Goal: Information Seeking & Learning: Check status

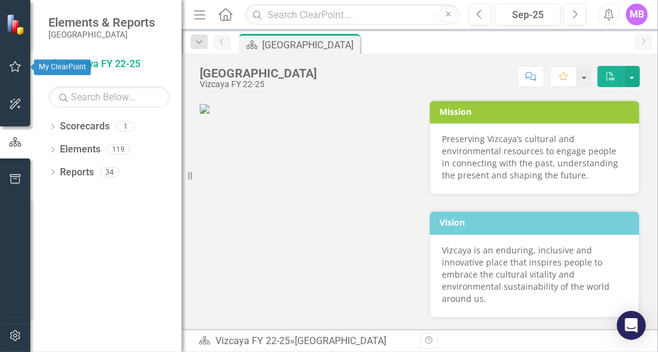
click at [16, 71] on button "button" at bounding box center [15, 66] width 27 height 25
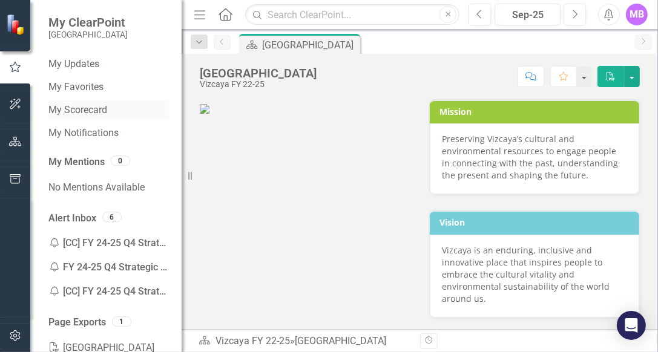
click at [79, 114] on link "My Scorecard" at bounding box center [108, 110] width 121 height 14
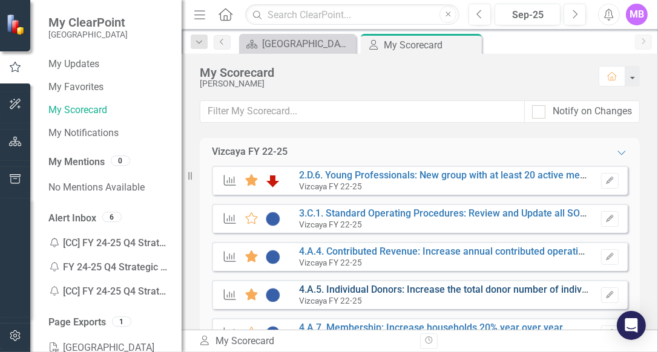
click at [371, 290] on link "4.A.5. Individual Donors: Increase the total donor number of individual donors …" at bounding box center [517, 289] width 437 height 11
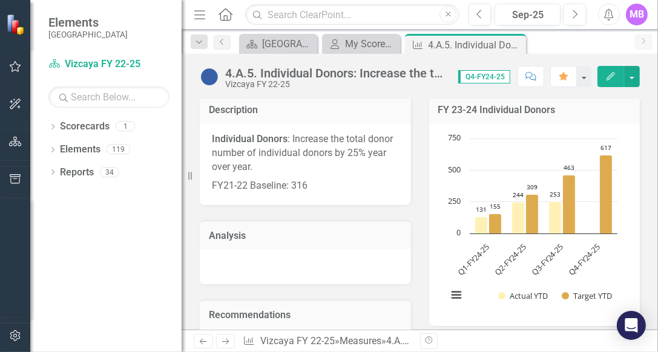
scroll to position [250, 0]
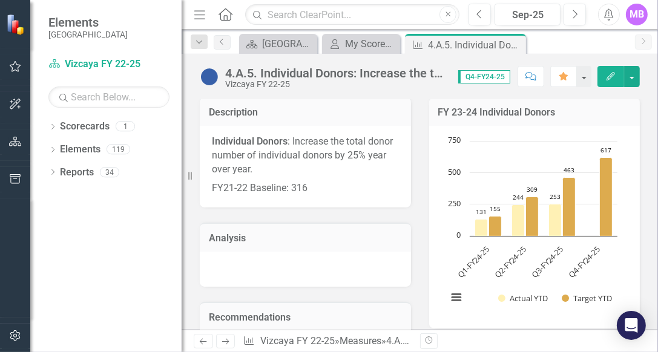
click at [532, 200] on icon "Q2-FY24-25, 309. Target YTD." at bounding box center [531, 216] width 13 height 39
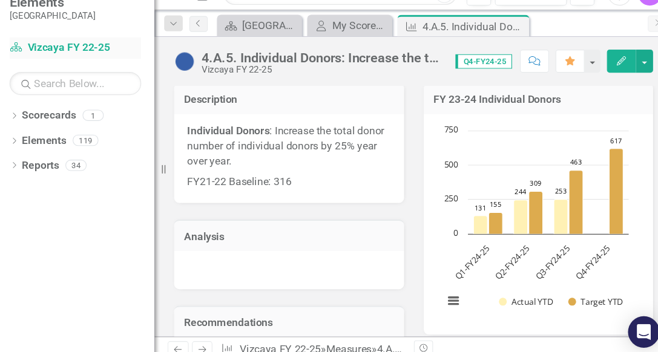
click at [119, 61] on link "Scorecard Vizcaya FY 22-25" at bounding box center [108, 64] width 121 height 14
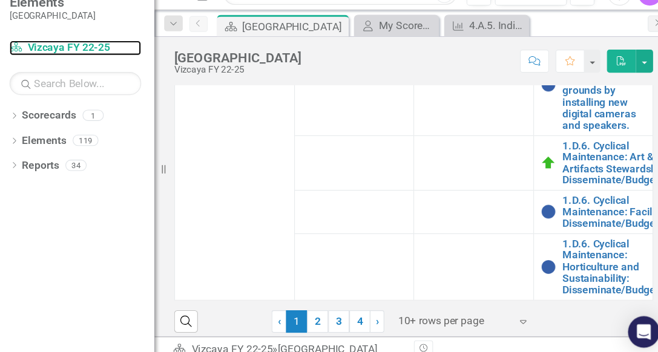
scroll to position [665, 0]
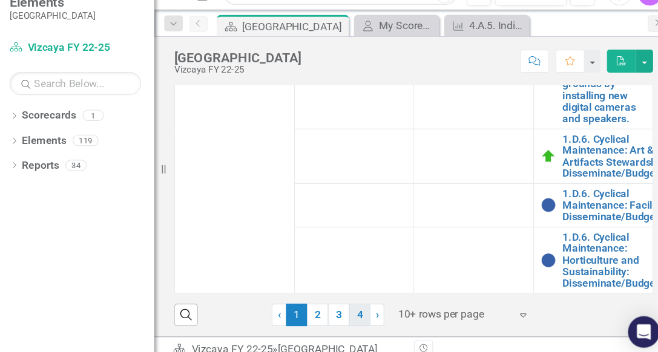
click at [369, 307] on link "4" at bounding box center [370, 309] width 19 height 21
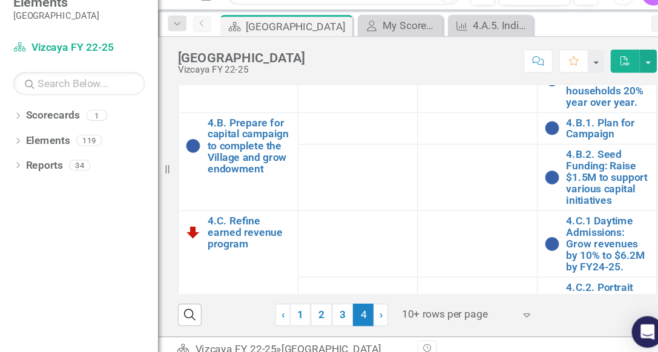
scroll to position [622, 0]
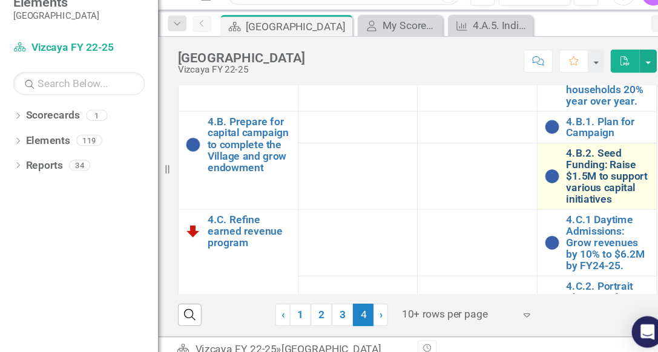
click at [572, 209] on link "4.B.2. Seed Funding: Raise $1.5M to support various capital initiatives" at bounding box center [595, 181] width 77 height 53
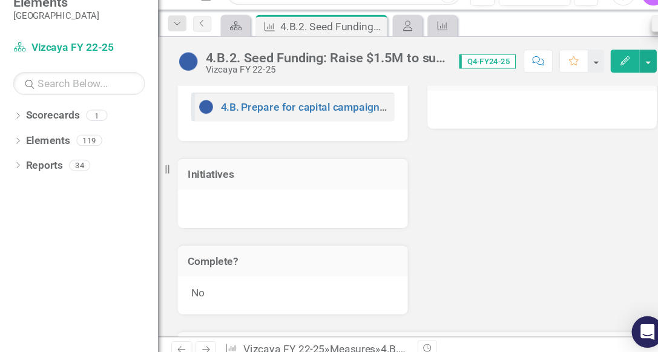
scroll to position [799, 0]
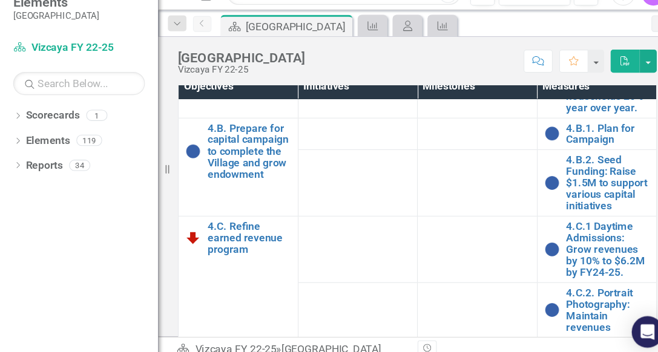
scroll to position [676, 0]
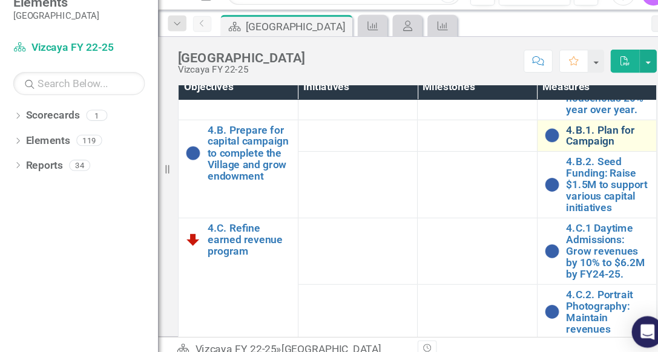
click at [561, 155] on link "4.B.1. Plan for Campaign" at bounding box center [595, 144] width 77 height 21
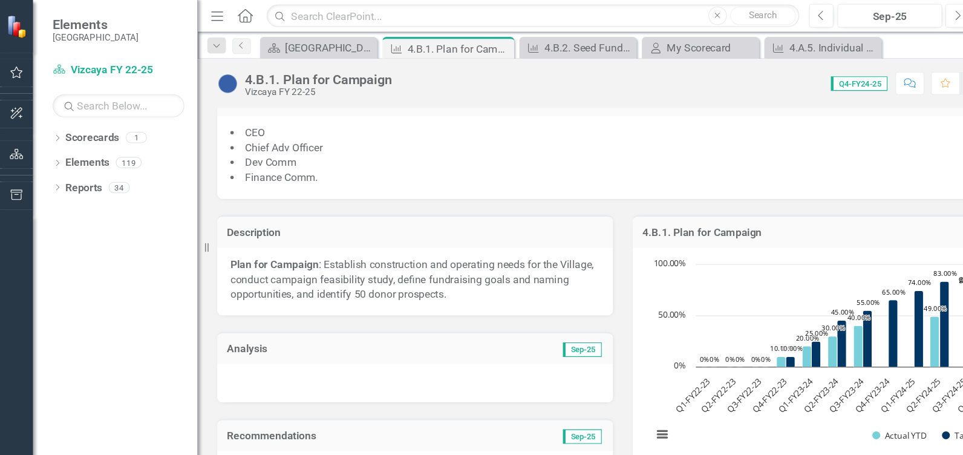
scroll to position [330, 0]
